Goal: Find specific page/section: Find specific page/section

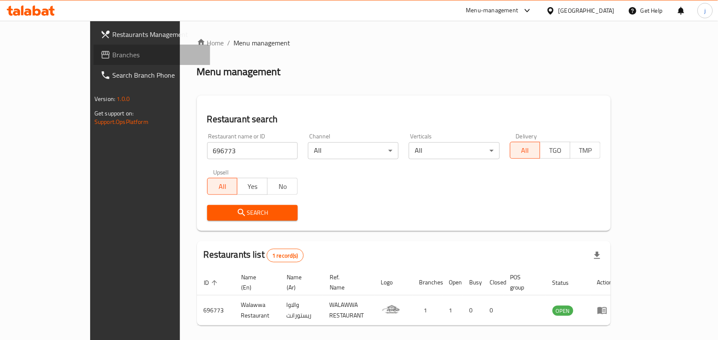
click at [112, 54] on span "Branches" at bounding box center [157, 55] width 91 height 10
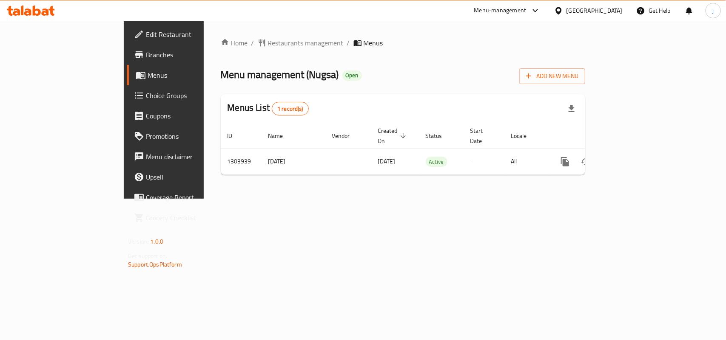
click at [268, 43] on span "Restaurants management" at bounding box center [306, 43] width 76 height 10
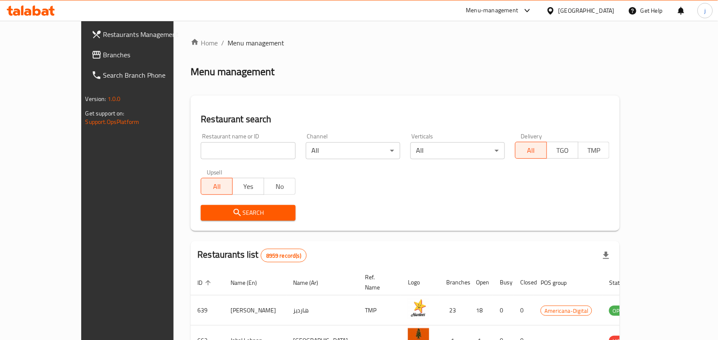
click at [224, 149] on input "search" at bounding box center [248, 150] width 94 height 17
paste input "703024"
type input "703024"
click button "Search" at bounding box center [248, 213] width 94 height 16
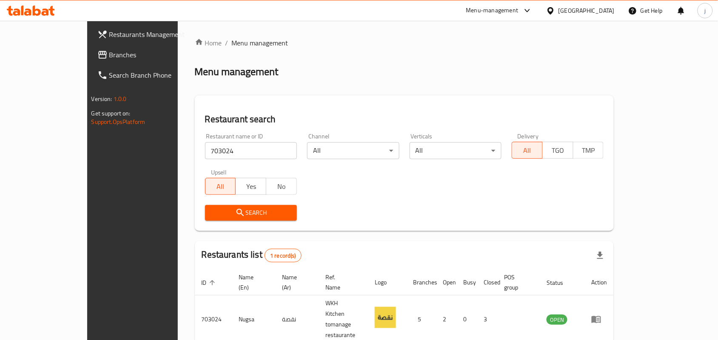
click at [601, 11] on div "[GEOGRAPHIC_DATA]" at bounding box center [586, 10] width 56 height 9
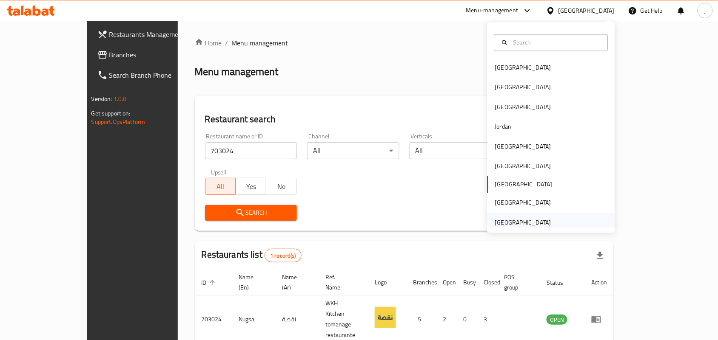
click at [528, 218] on div "[GEOGRAPHIC_DATA]" at bounding box center [523, 222] width 56 height 9
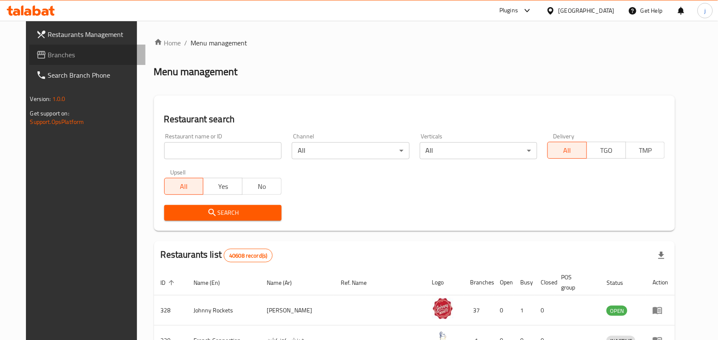
click at [48, 56] on span "Branches" at bounding box center [93, 55] width 91 height 10
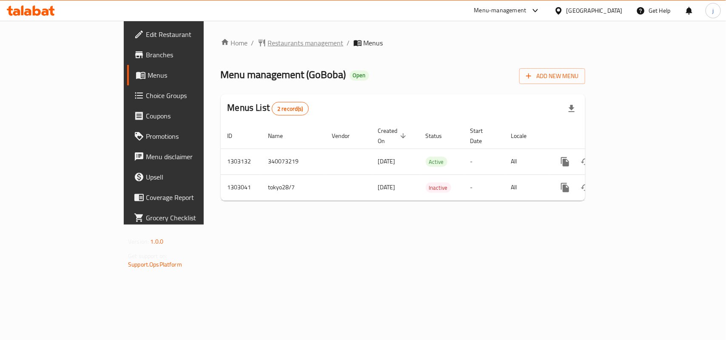
click at [268, 42] on span "Restaurants management" at bounding box center [306, 43] width 76 height 10
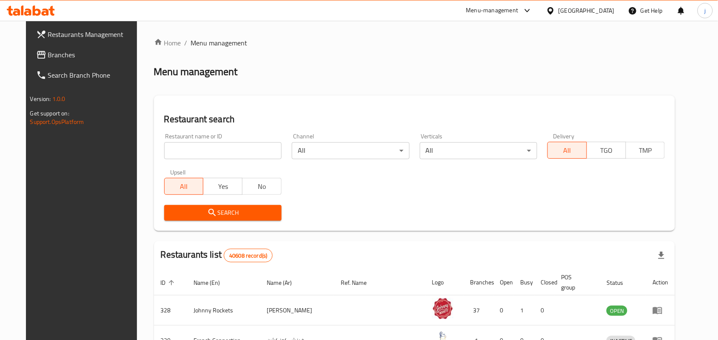
click at [202, 148] on input "search" at bounding box center [222, 150] width 117 height 17
paste input "702665"
type input "702665"
click button "Search" at bounding box center [222, 213] width 117 height 16
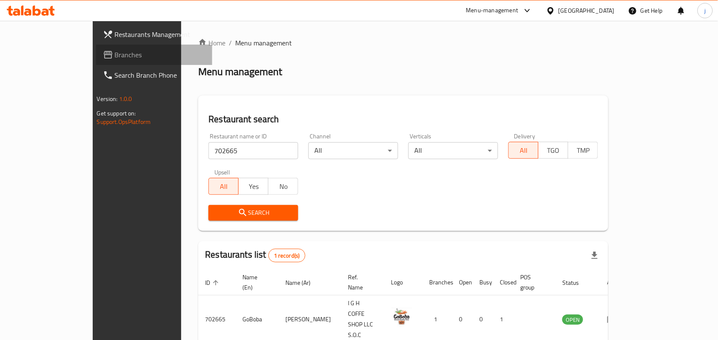
click at [103, 54] on icon at bounding box center [108, 55] width 10 height 10
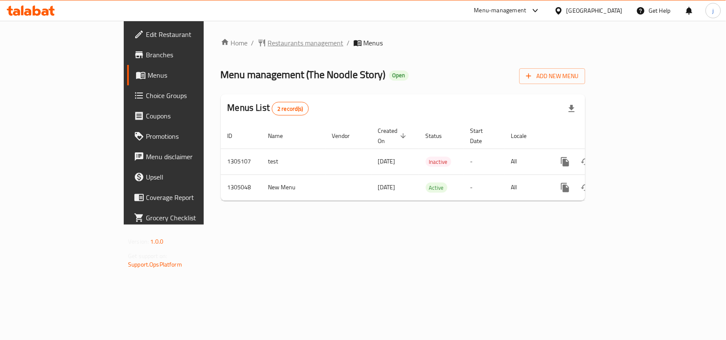
click at [268, 40] on span "Restaurants management" at bounding box center [306, 43] width 76 height 10
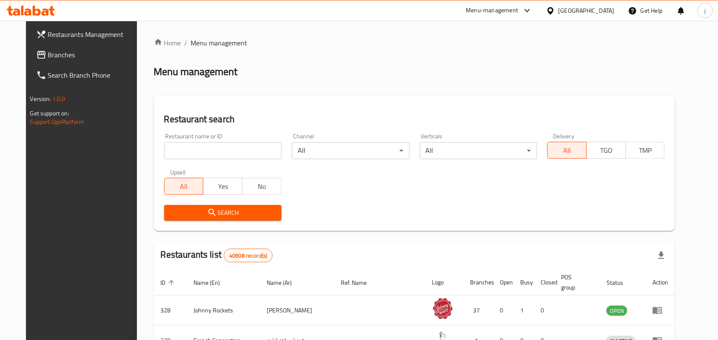
click at [239, 151] on input "search" at bounding box center [222, 150] width 117 height 17
paste input "703529"
type input "703529"
click button "Search" at bounding box center [222, 213] width 117 height 16
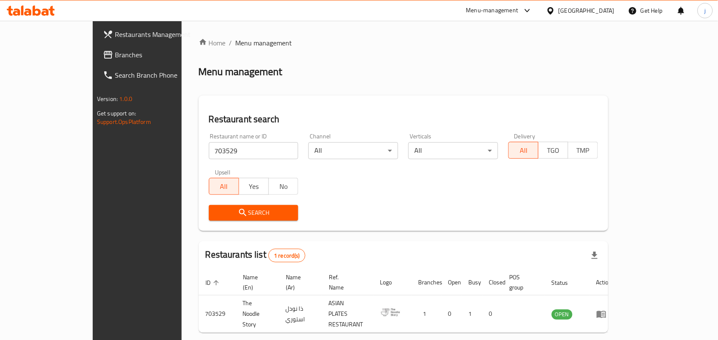
click at [590, 4] on div "[GEOGRAPHIC_DATA]" at bounding box center [580, 10] width 82 height 20
click at [591, 9] on div "[GEOGRAPHIC_DATA]" at bounding box center [586, 10] width 56 height 9
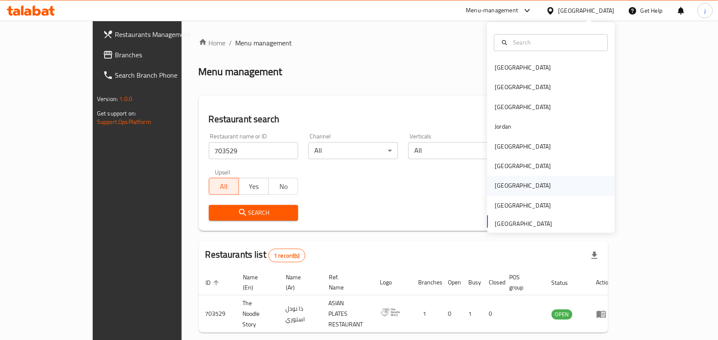
click at [488, 181] on div "[GEOGRAPHIC_DATA]" at bounding box center [523, 186] width 70 height 20
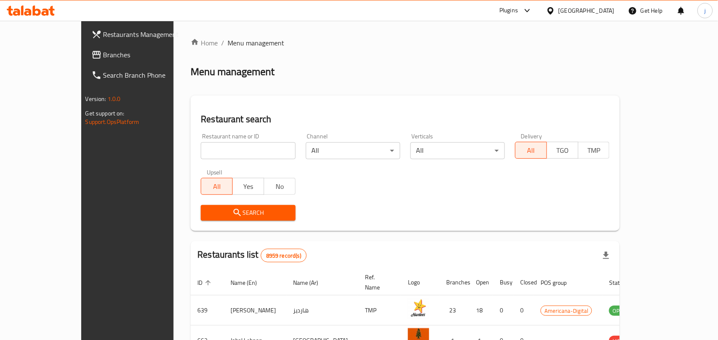
click at [103, 52] on span "Branches" at bounding box center [148, 55] width 91 height 10
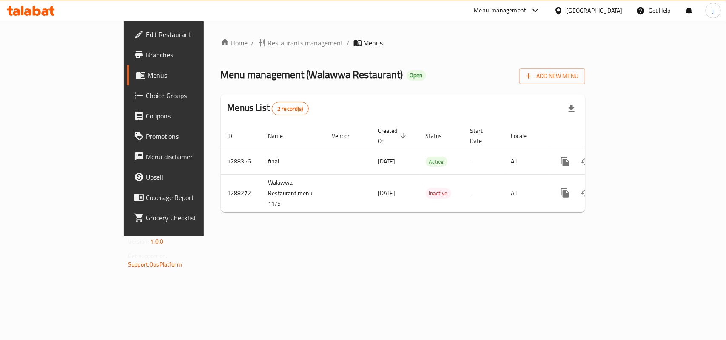
click at [221, 45] on div "Home / Restaurants management / Menus Menu management ( Walawwa Restaurant ) Op…" at bounding box center [403, 129] width 364 height 182
click at [268, 45] on span "Restaurants management" at bounding box center [306, 43] width 76 height 10
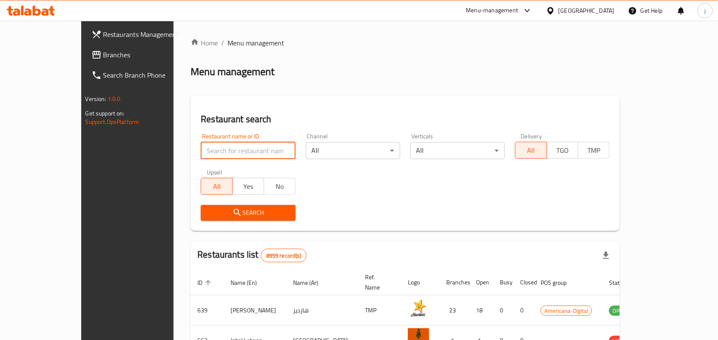
click at [218, 149] on input "search" at bounding box center [248, 150] width 94 height 17
paste input "696773"
type input "696773"
click button "Search" at bounding box center [248, 213] width 94 height 16
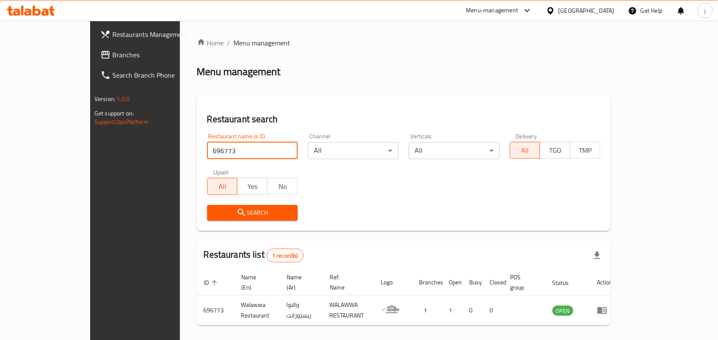
click at [600, 7] on div "Qatar" at bounding box center [586, 10] width 56 height 9
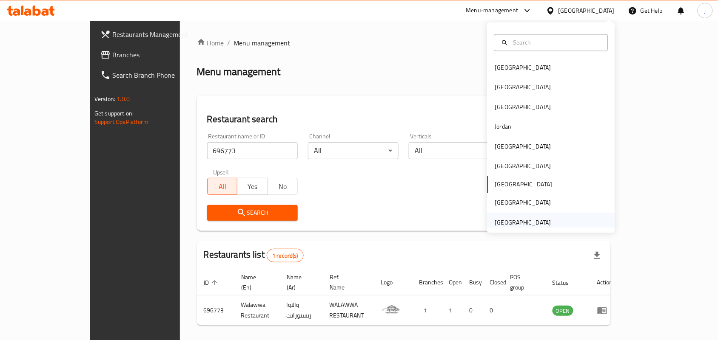
click at [513, 220] on div "United Arab Emirates" at bounding box center [523, 222] width 56 height 9
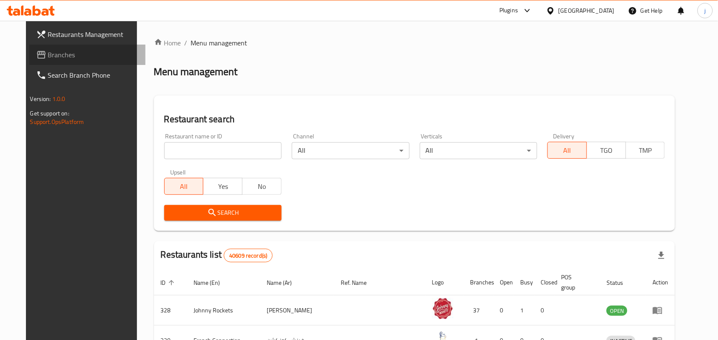
click at [48, 57] on span "Branches" at bounding box center [93, 55] width 91 height 10
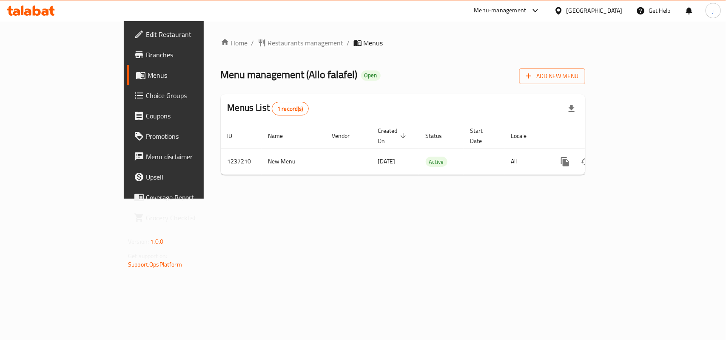
click at [268, 40] on span "Restaurants management" at bounding box center [306, 43] width 76 height 10
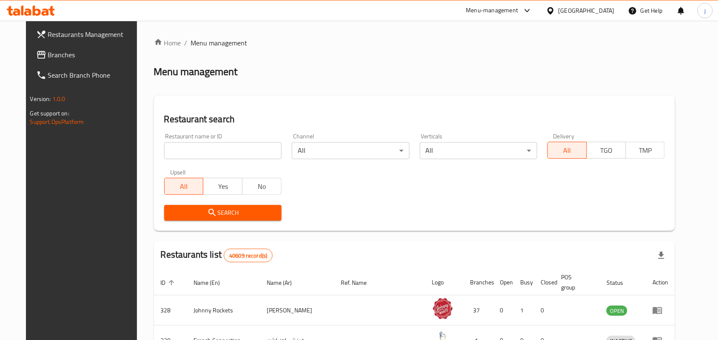
click at [227, 151] on input "search" at bounding box center [222, 150] width 117 height 17
paste input "679299"
type input "679299"
click button "Search" at bounding box center [222, 213] width 117 height 16
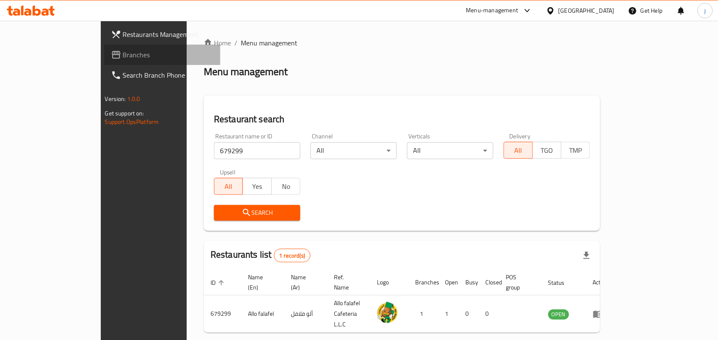
click at [123, 54] on span "Branches" at bounding box center [168, 55] width 91 height 10
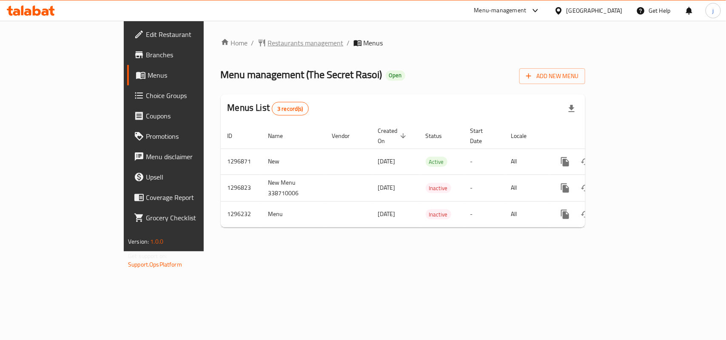
click at [268, 42] on span "Restaurants management" at bounding box center [306, 43] width 76 height 10
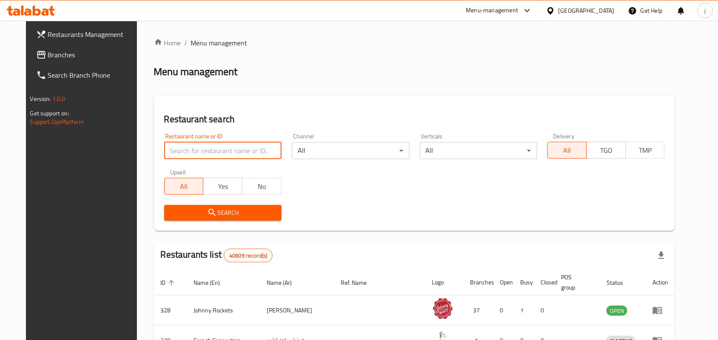
click at [251, 151] on input "search" at bounding box center [222, 150] width 117 height 17
paste input "699944"
type input "699944"
click button "Search" at bounding box center [222, 213] width 117 height 16
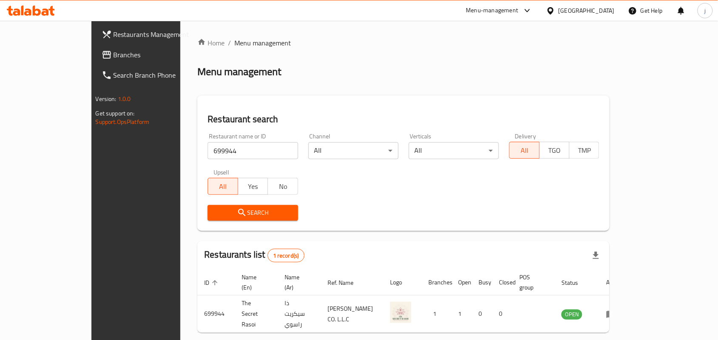
click at [606, 10] on div "United Arab Emirates" at bounding box center [586, 10] width 56 height 9
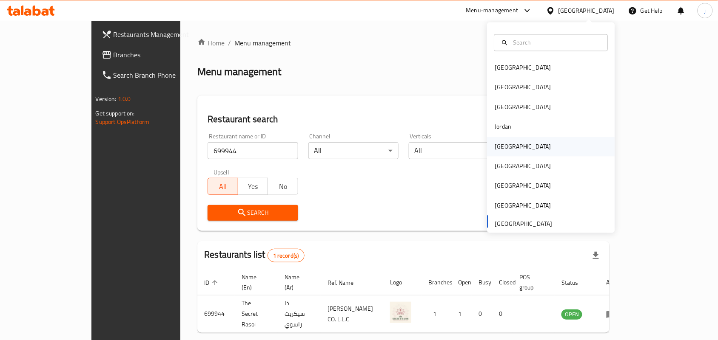
click at [515, 154] on div "[GEOGRAPHIC_DATA]" at bounding box center [551, 147] width 128 height 20
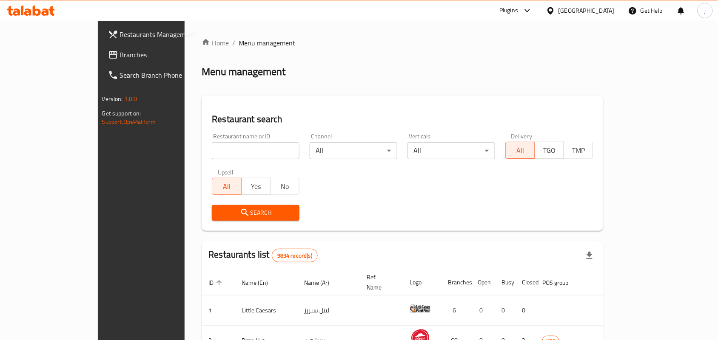
click at [120, 53] on span "Branches" at bounding box center [165, 55] width 91 height 10
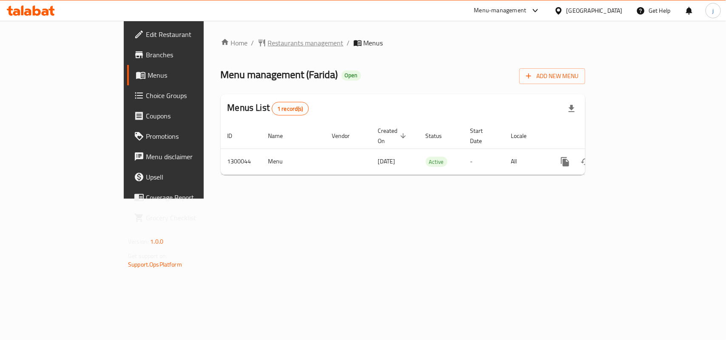
click at [268, 38] on span "Restaurants management" at bounding box center [306, 43] width 76 height 10
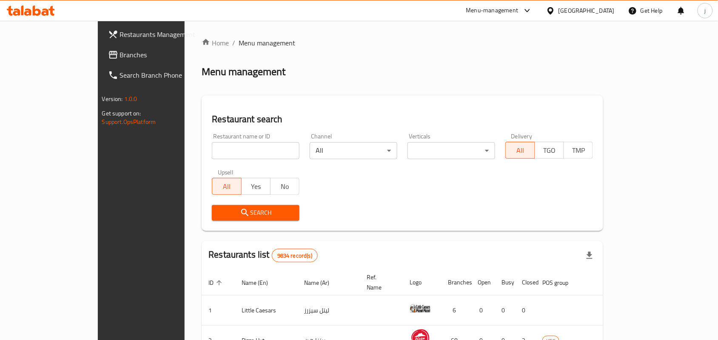
click at [216, 145] on input "search" at bounding box center [256, 150] width 88 height 17
paste input "701615"
type input "701615"
click button "Search" at bounding box center [256, 213] width 88 height 16
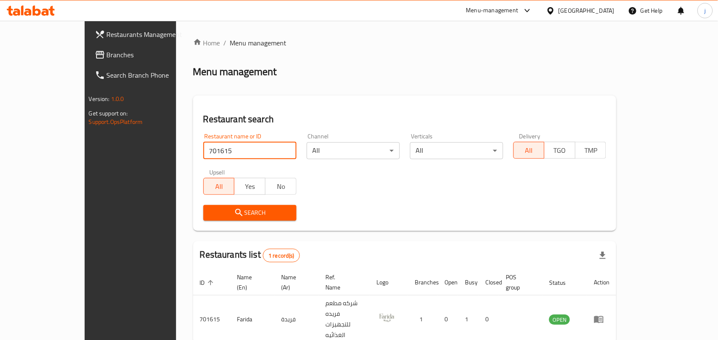
click at [88, 48] on link "Branches" at bounding box center [146, 55] width 116 height 20
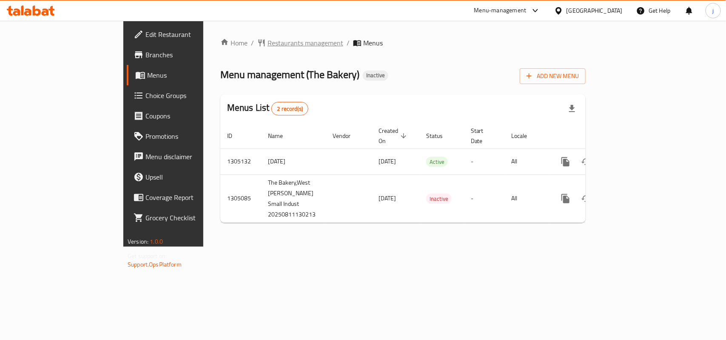
click at [267, 44] on span "Restaurants management" at bounding box center [305, 43] width 76 height 10
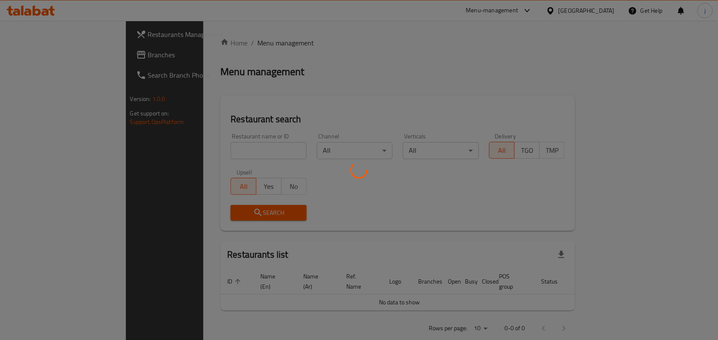
click at [217, 153] on div at bounding box center [359, 170] width 718 height 340
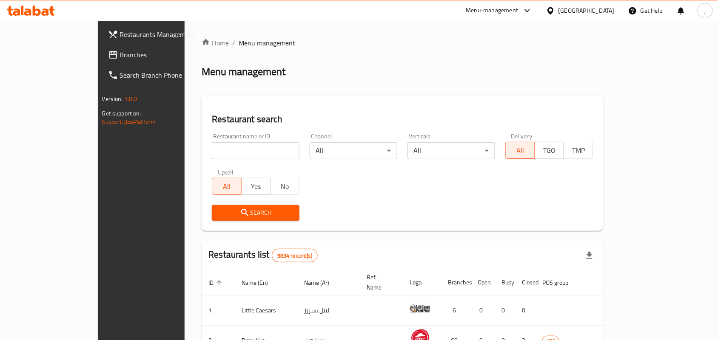
click at [228, 152] on input "search" at bounding box center [256, 150] width 88 height 17
paste input "703562"
type input "703562"
click button "Search" at bounding box center [256, 213] width 88 height 16
